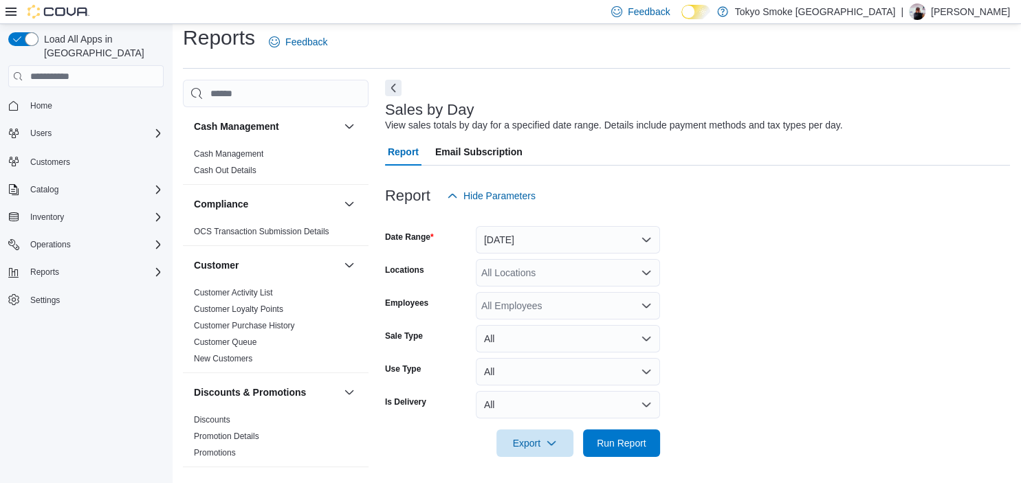
scroll to position [12, 0]
click at [507, 238] on button "[DATE]" at bounding box center [568, 238] width 184 height 27
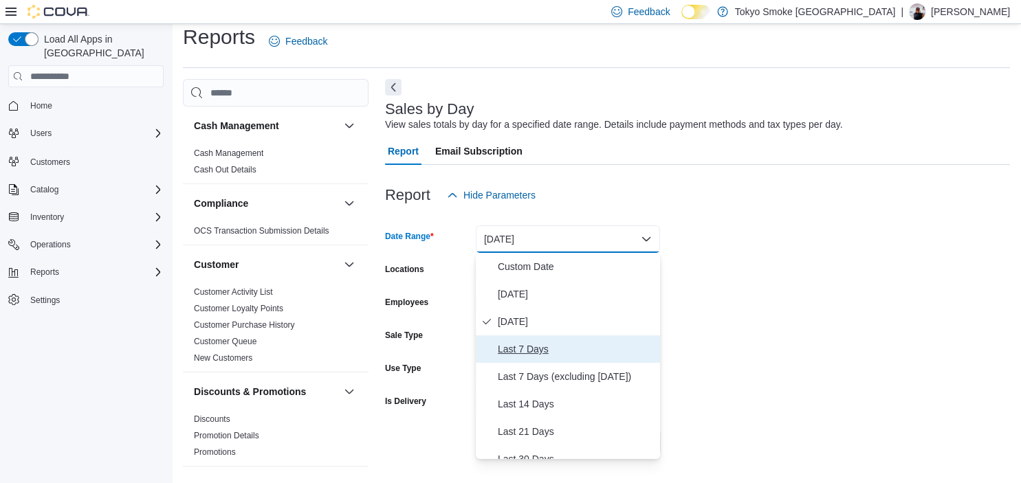
click at [522, 346] on span "Last 7 Days" at bounding box center [576, 349] width 157 height 16
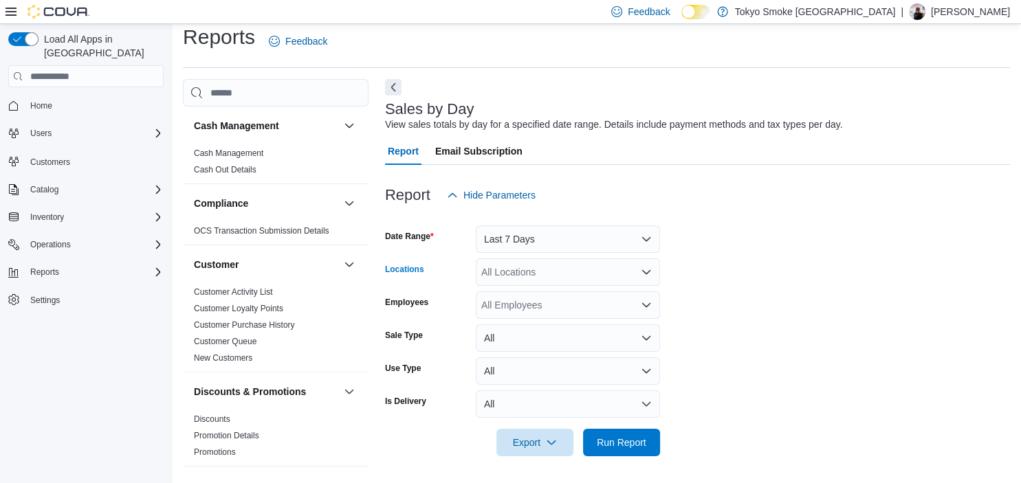
click at [512, 276] on div "All Locations" at bounding box center [568, 271] width 184 height 27
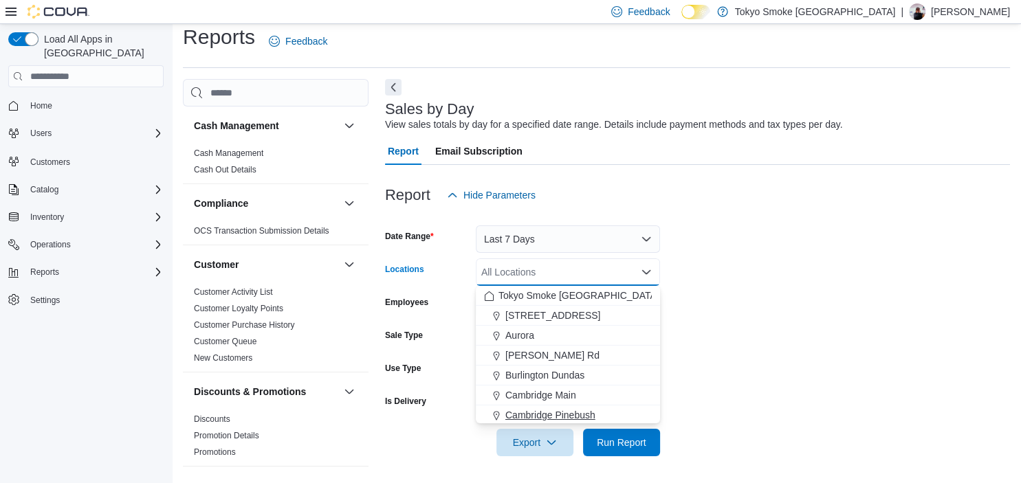
click at [547, 413] on span "Cambridge Pinebush" at bounding box center [550, 415] width 90 height 14
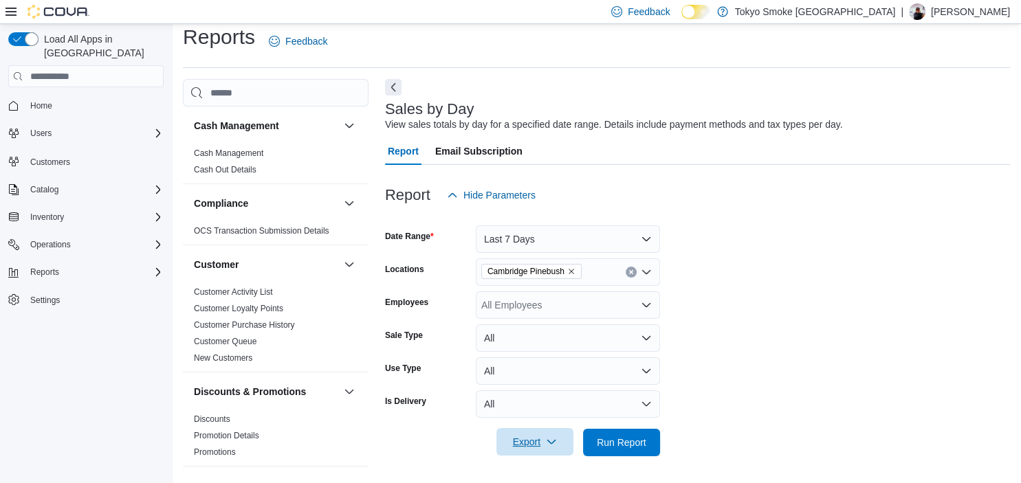
click at [539, 438] on span "Export" at bounding box center [534, 441] width 60 height 27
click at [532, 355] on span "Export to Excel" at bounding box center [537, 358] width 62 height 11
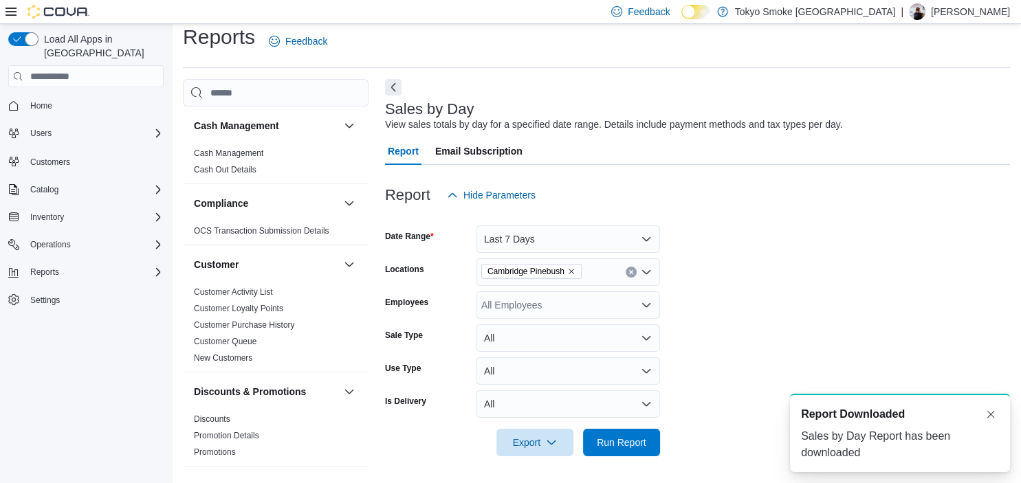
scroll to position [0, 0]
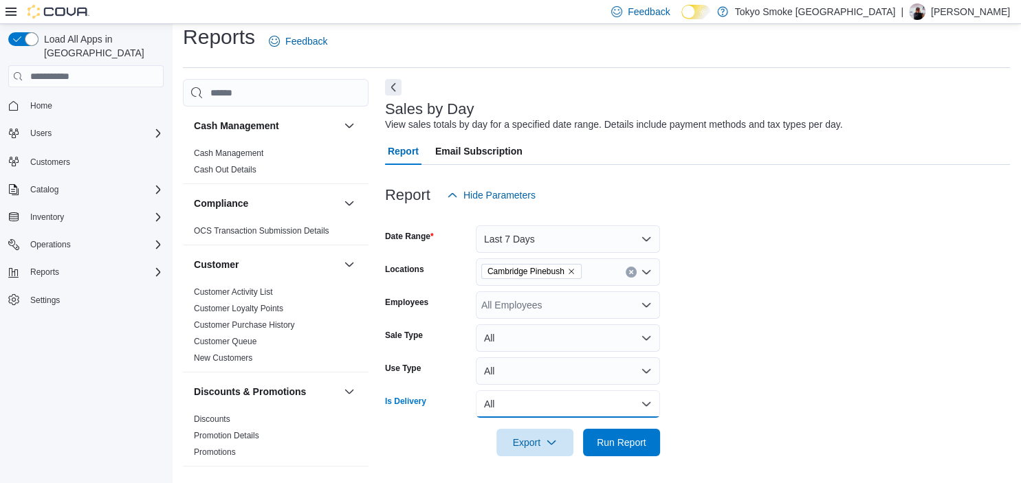
click at [485, 406] on button "All" at bounding box center [568, 403] width 184 height 27
click at [499, 353] on span "Yes" at bounding box center [576, 349] width 157 height 16
click at [612, 434] on span "Run Report" at bounding box center [621, 441] width 60 height 27
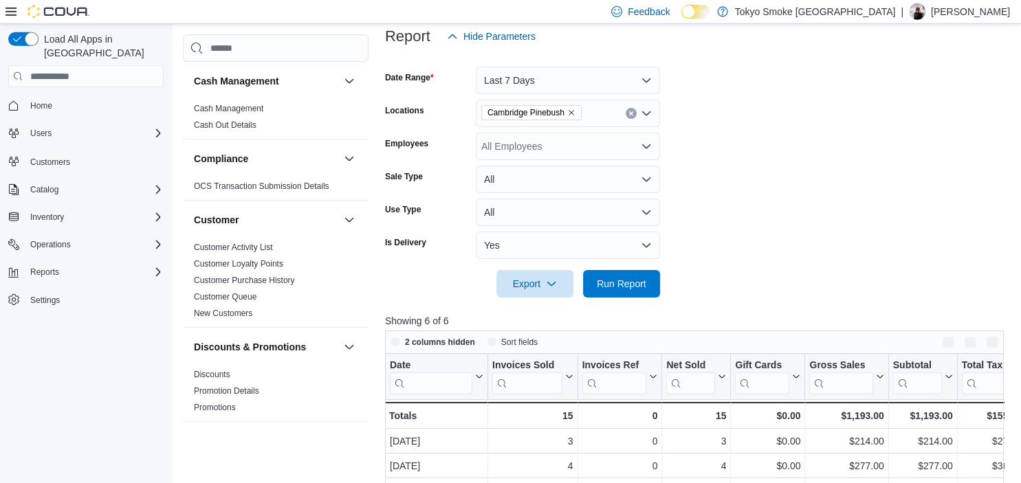
scroll to position [230, 0]
